Goal: Check status: Check status

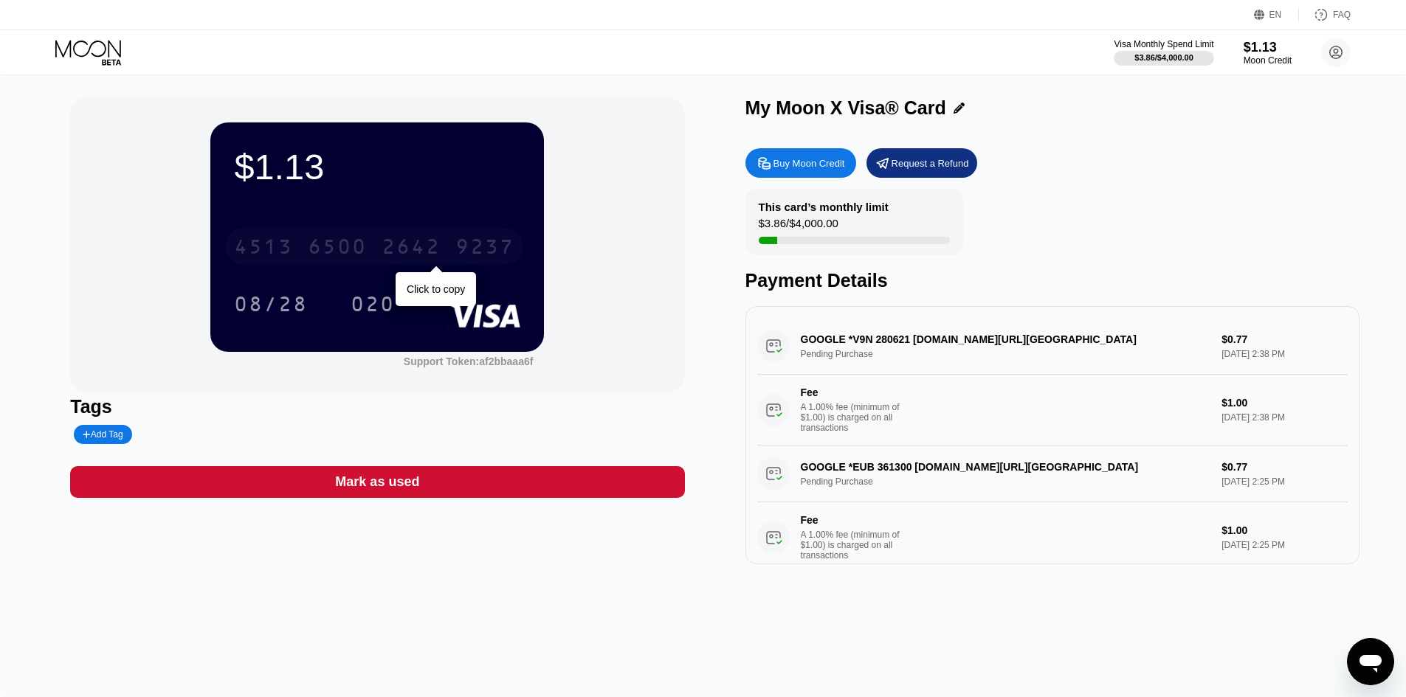
click at [421, 247] on div "2642" at bounding box center [410, 249] width 59 height 24
